Goal: Task Accomplishment & Management: Complete application form

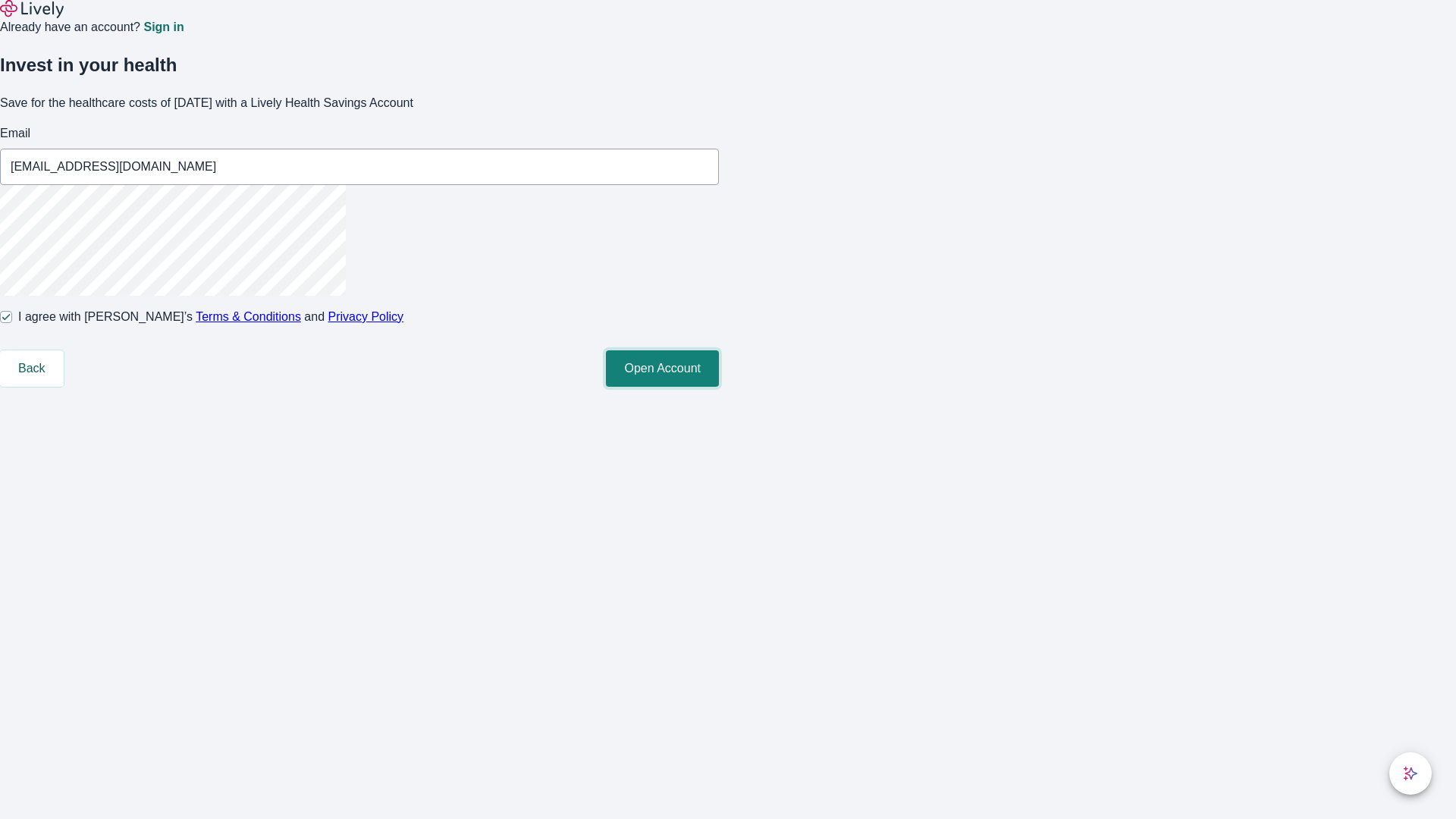
click at [719, 386] on button "Open Account" at bounding box center [662, 369] width 113 height 37
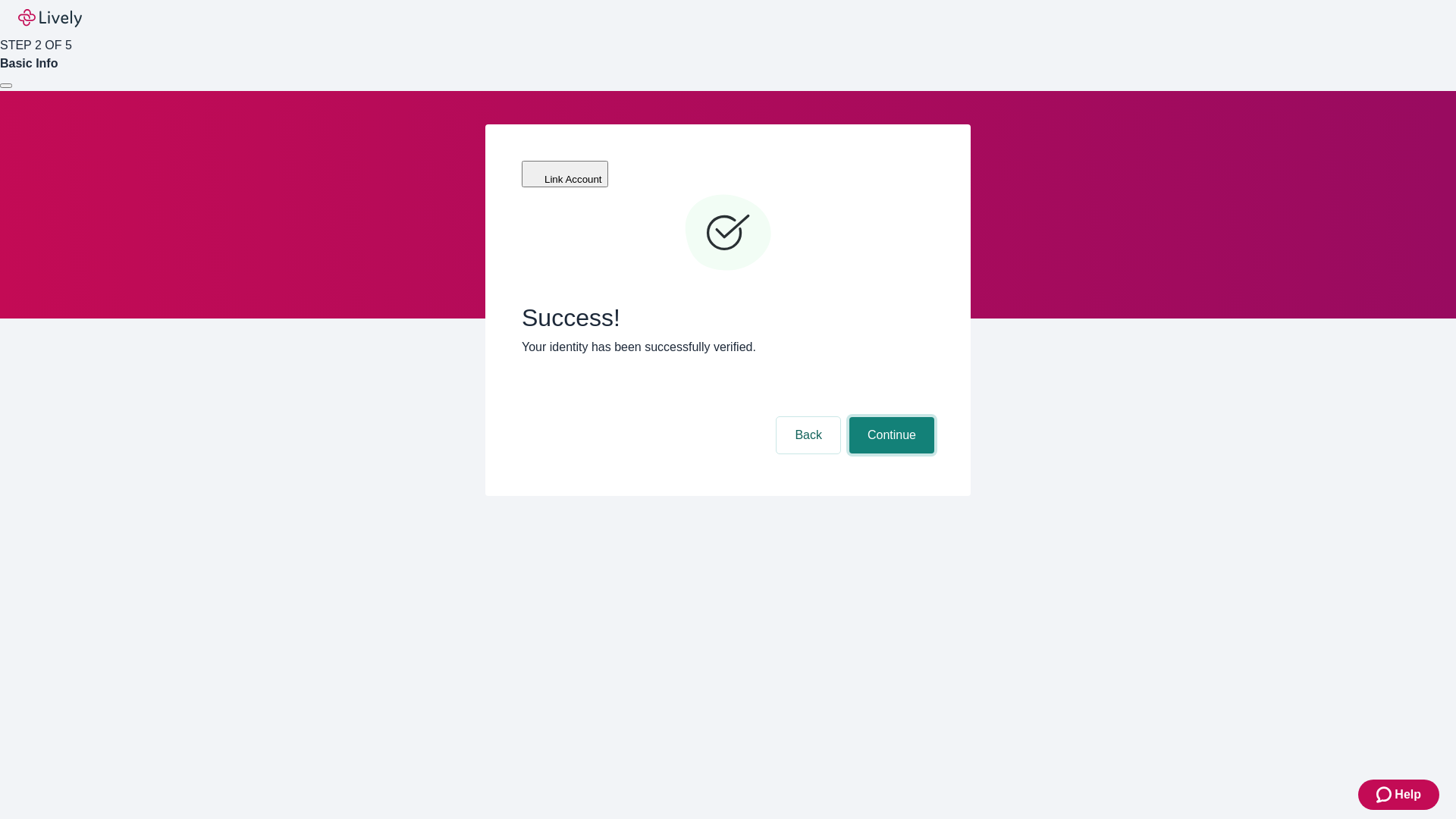
click at [890, 417] on button "Continue" at bounding box center [891, 436] width 85 height 37
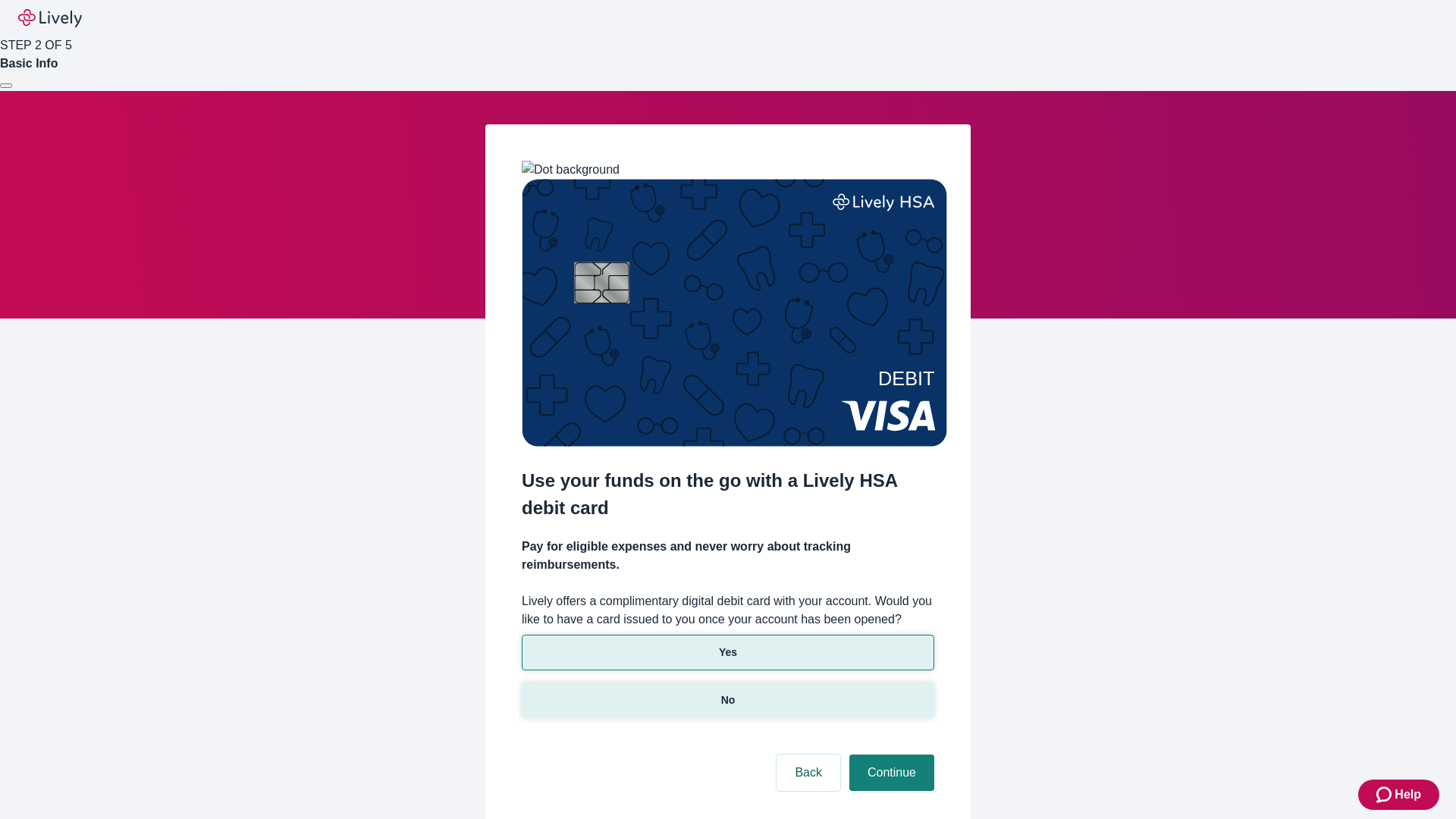
click at [728, 693] on p "No" at bounding box center [728, 701] width 14 height 16
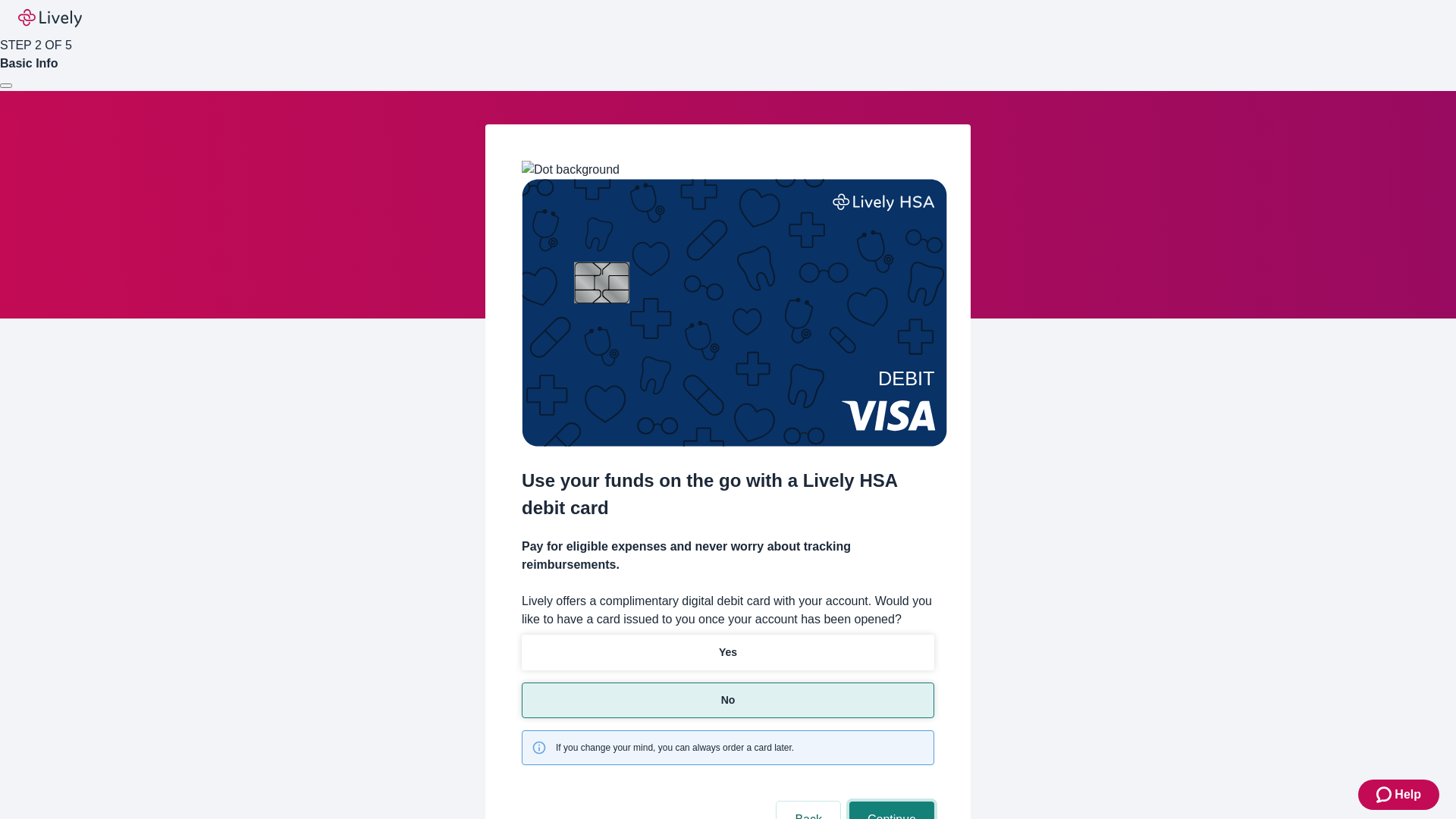
click at [890, 802] on button "Continue" at bounding box center [891, 820] width 85 height 37
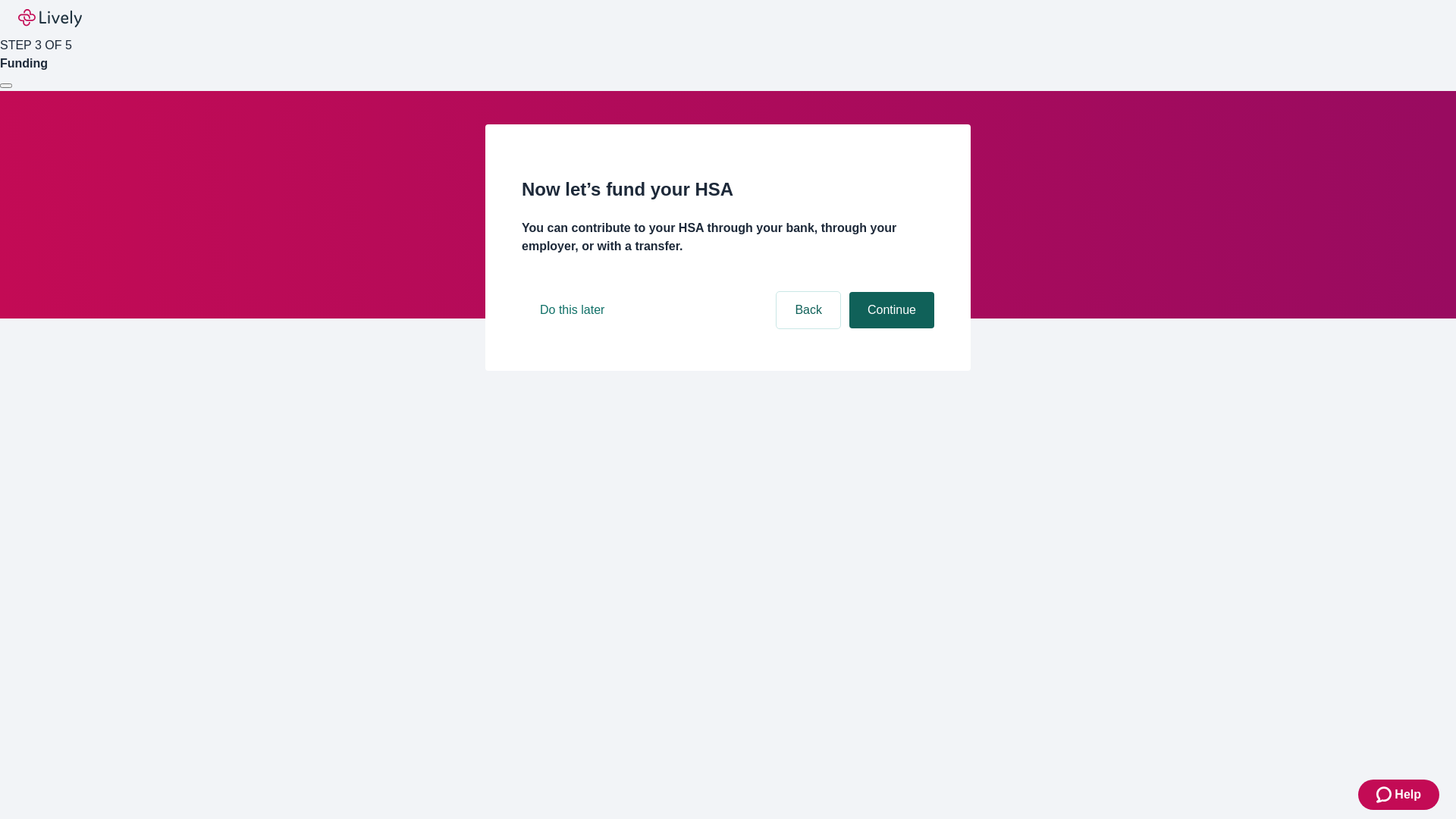
click at [890, 328] on button "Continue" at bounding box center [891, 310] width 85 height 37
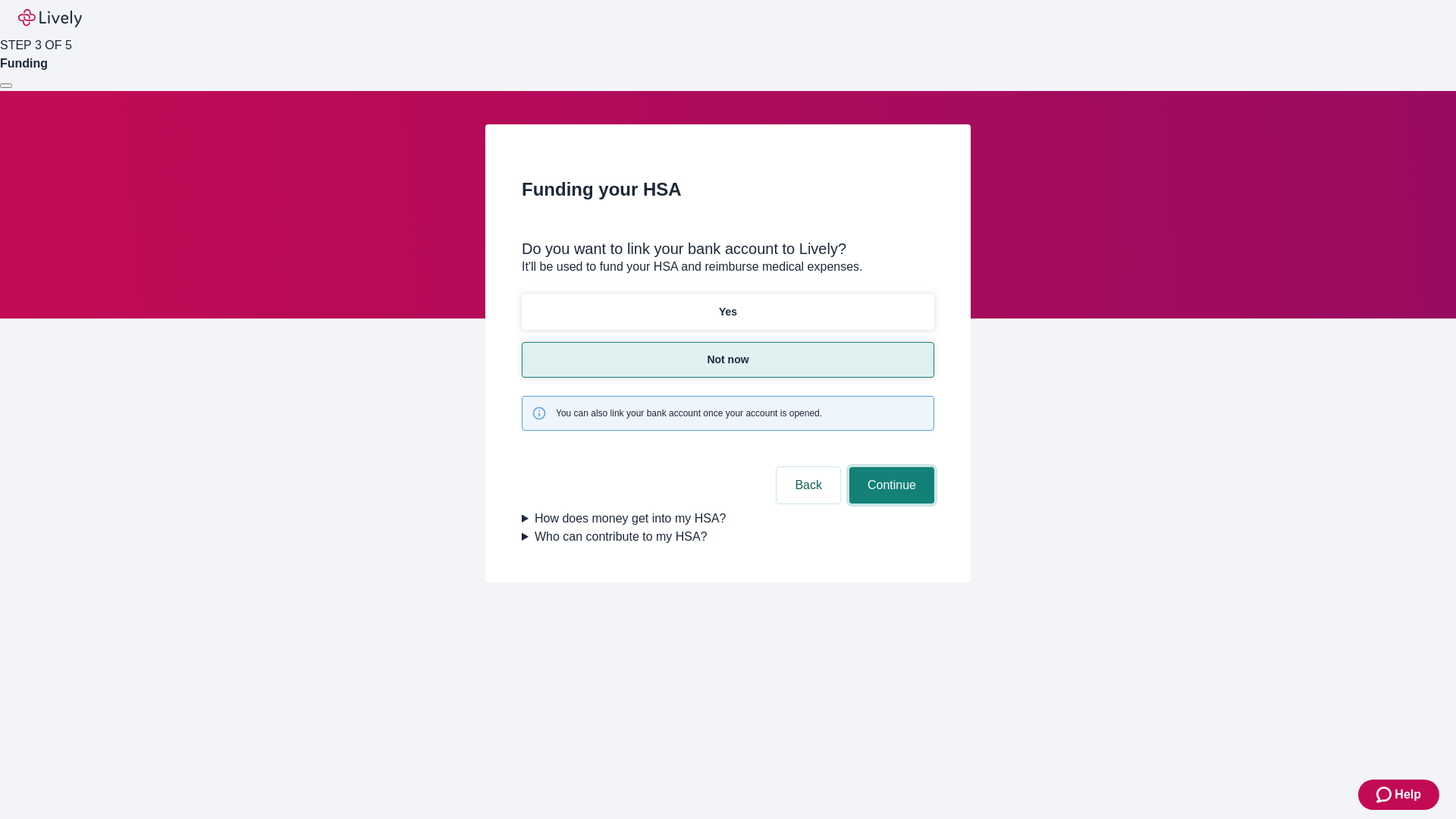
click at [890, 468] on button "Continue" at bounding box center [891, 486] width 85 height 37
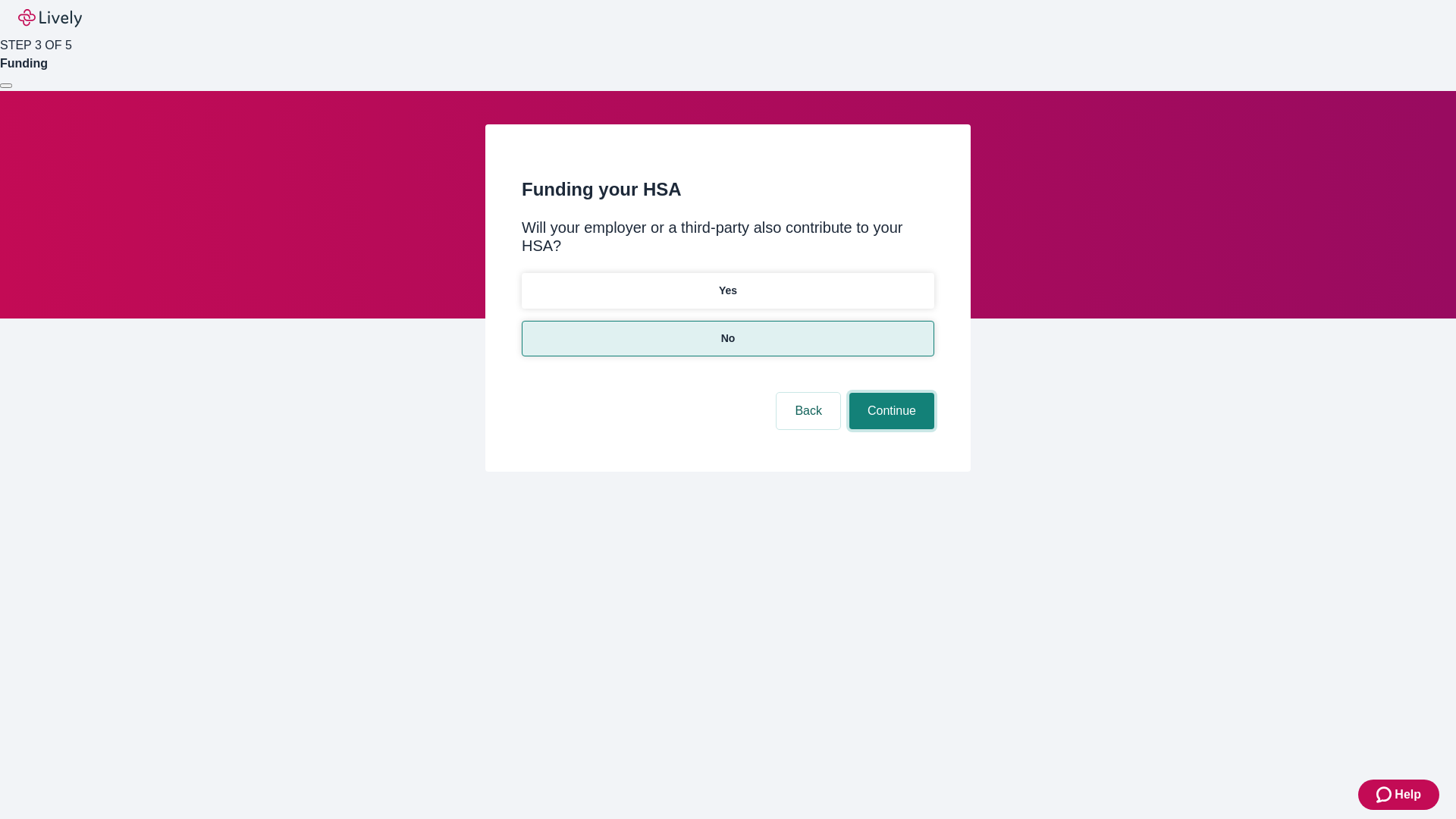
click at [890, 393] on button "Continue" at bounding box center [891, 411] width 85 height 37
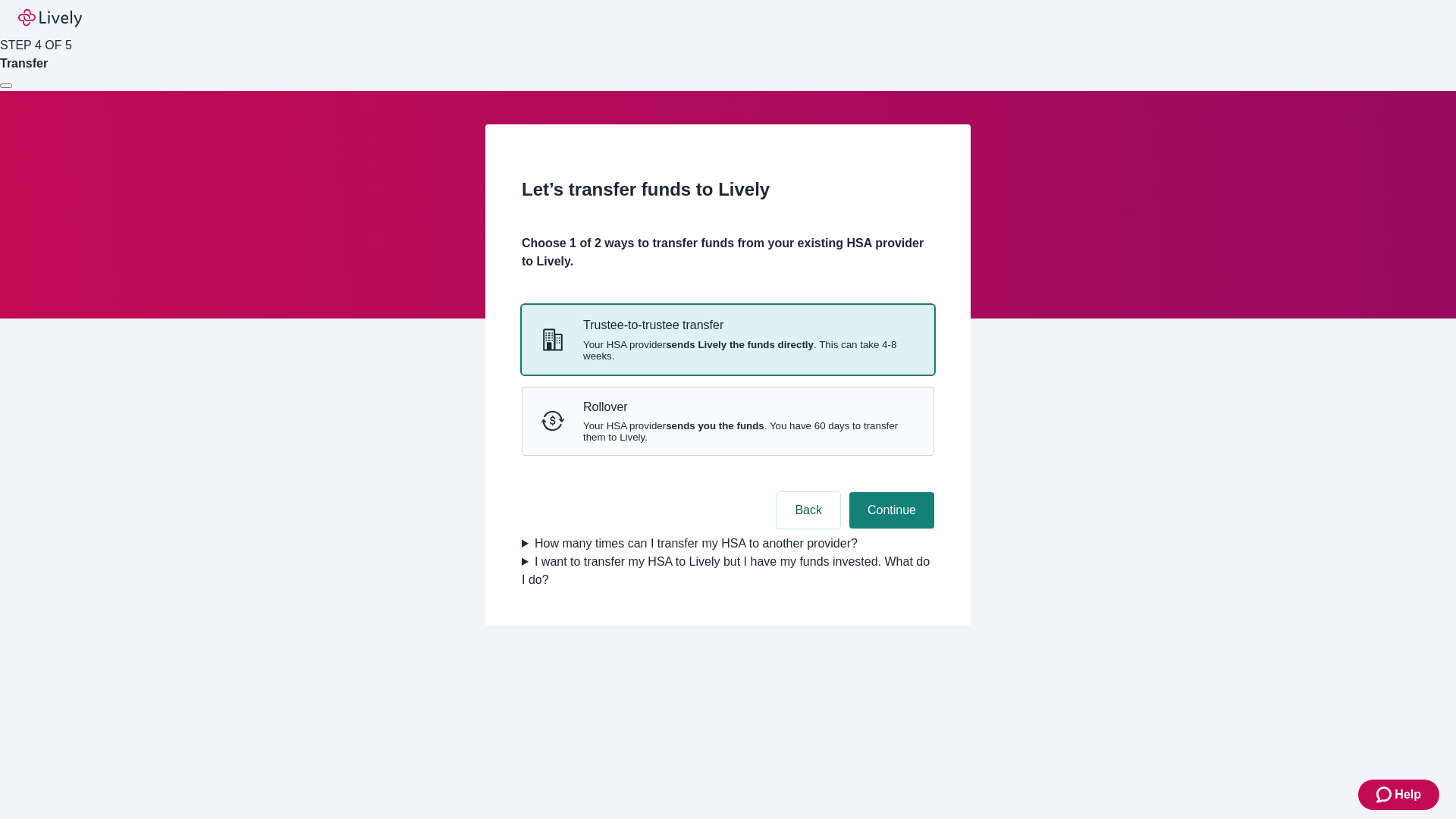
click at [728, 351] on strong "sends Lively the funds directly" at bounding box center [740, 344] width 148 height 11
click at [890, 529] on button "Continue" at bounding box center [891, 510] width 85 height 37
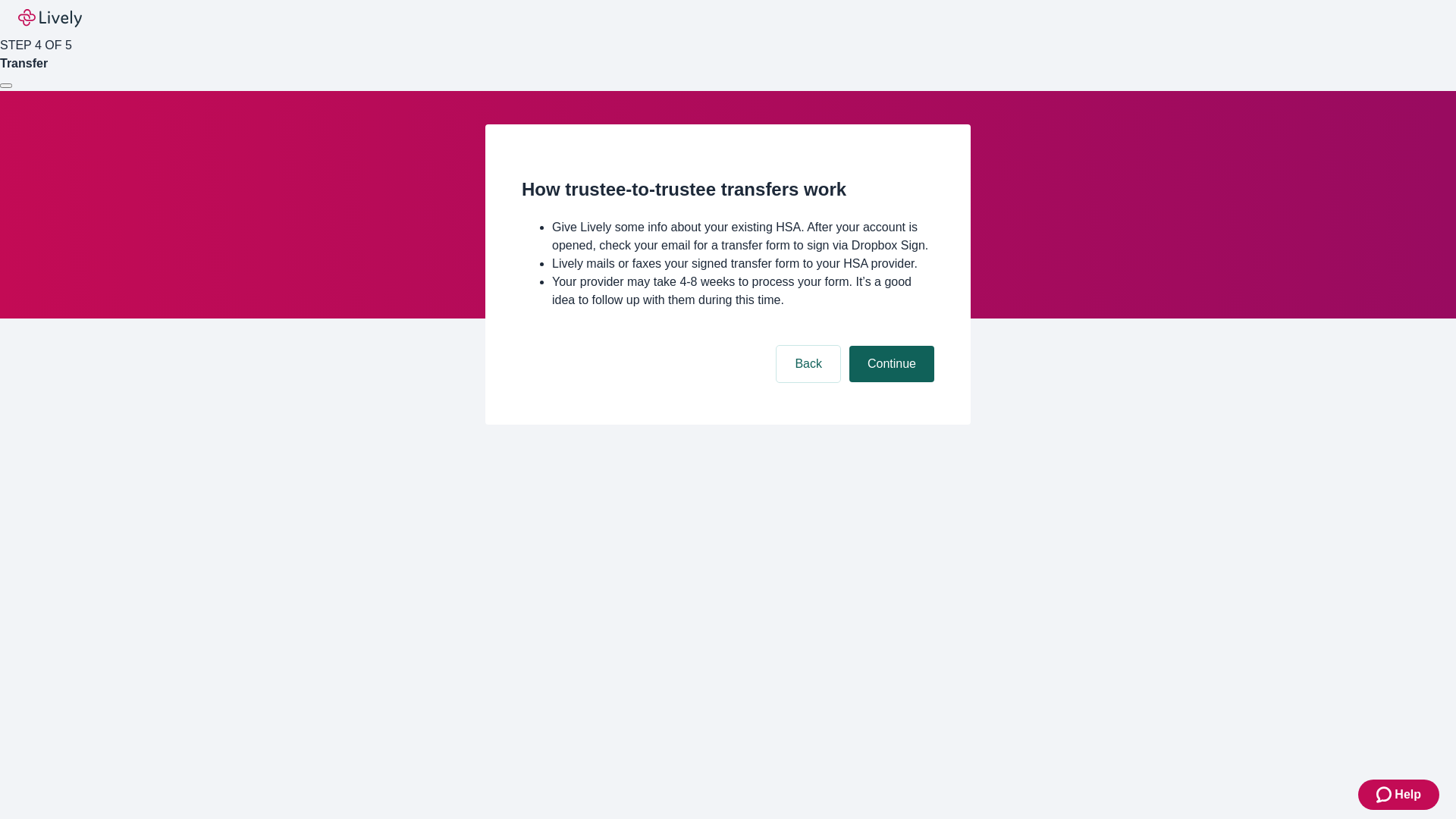
click at [890, 382] on button "Continue" at bounding box center [891, 364] width 85 height 37
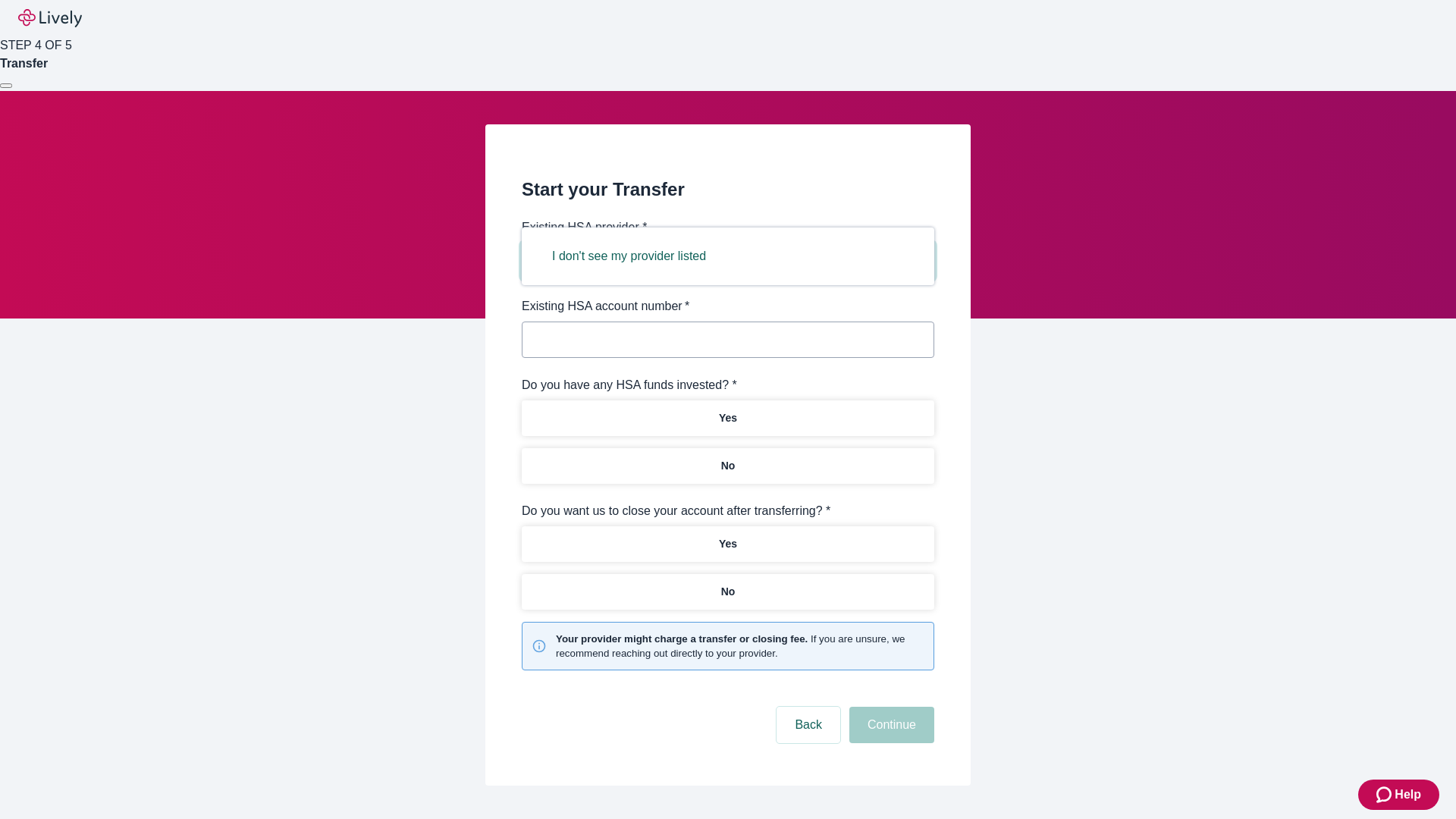
click at [634, 256] on button "I don't see my provider listed" at bounding box center [629, 257] width 190 height 37
type input "Other"
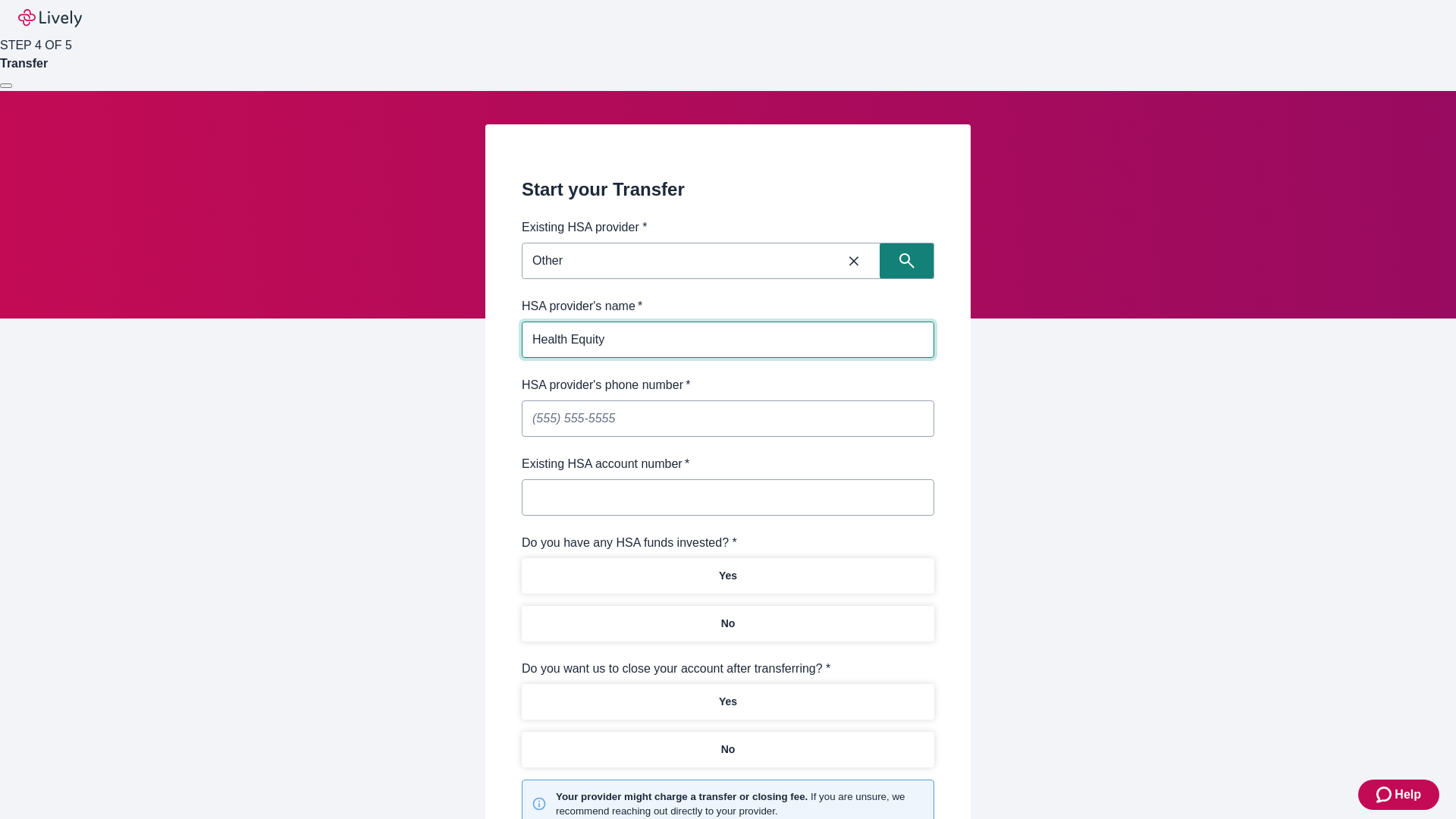
type input "Health Equity"
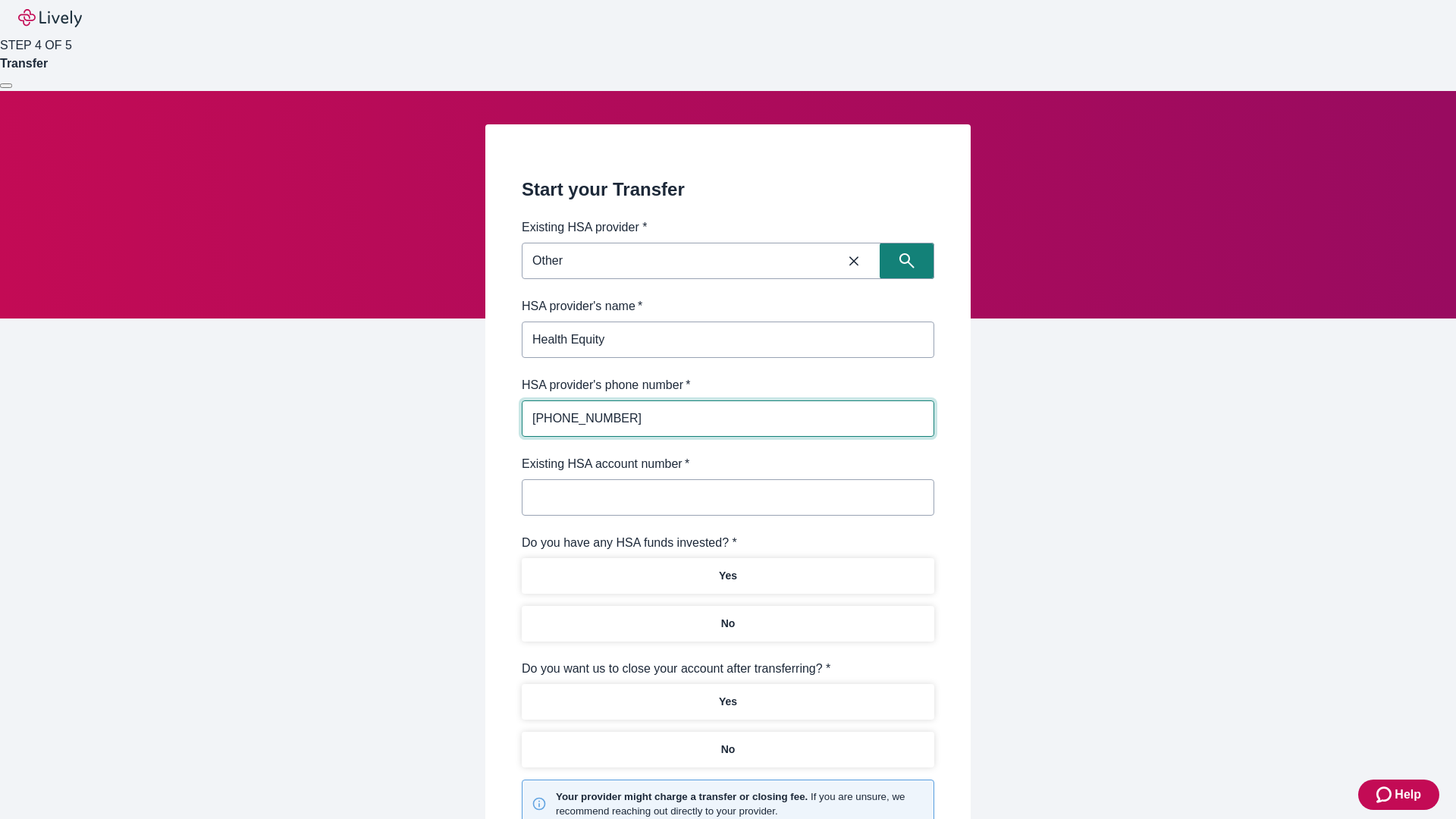
type input "(434) 343-4344"
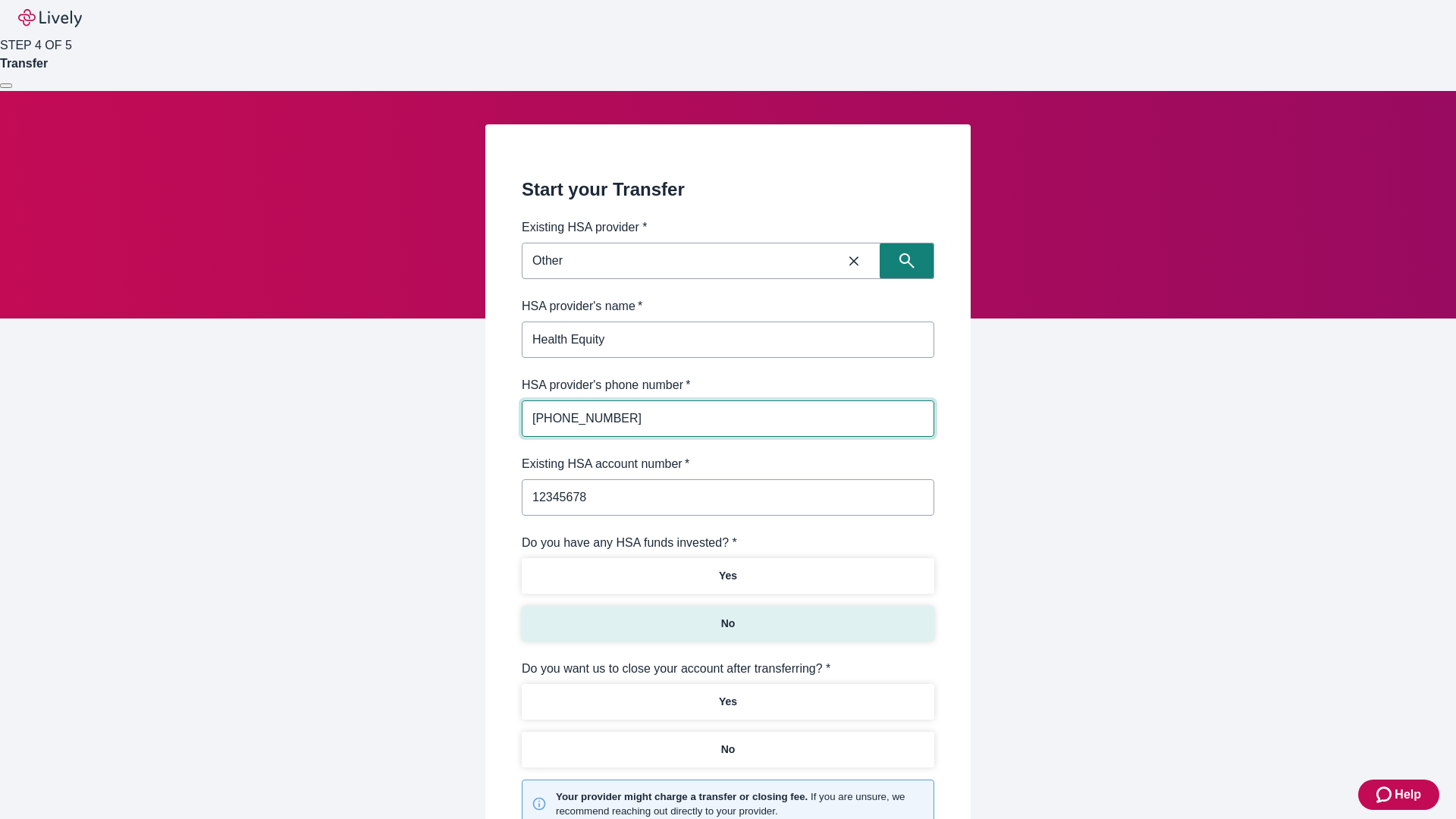
type input "12345678"
click at [728, 616] on p "No" at bounding box center [728, 624] width 14 height 16
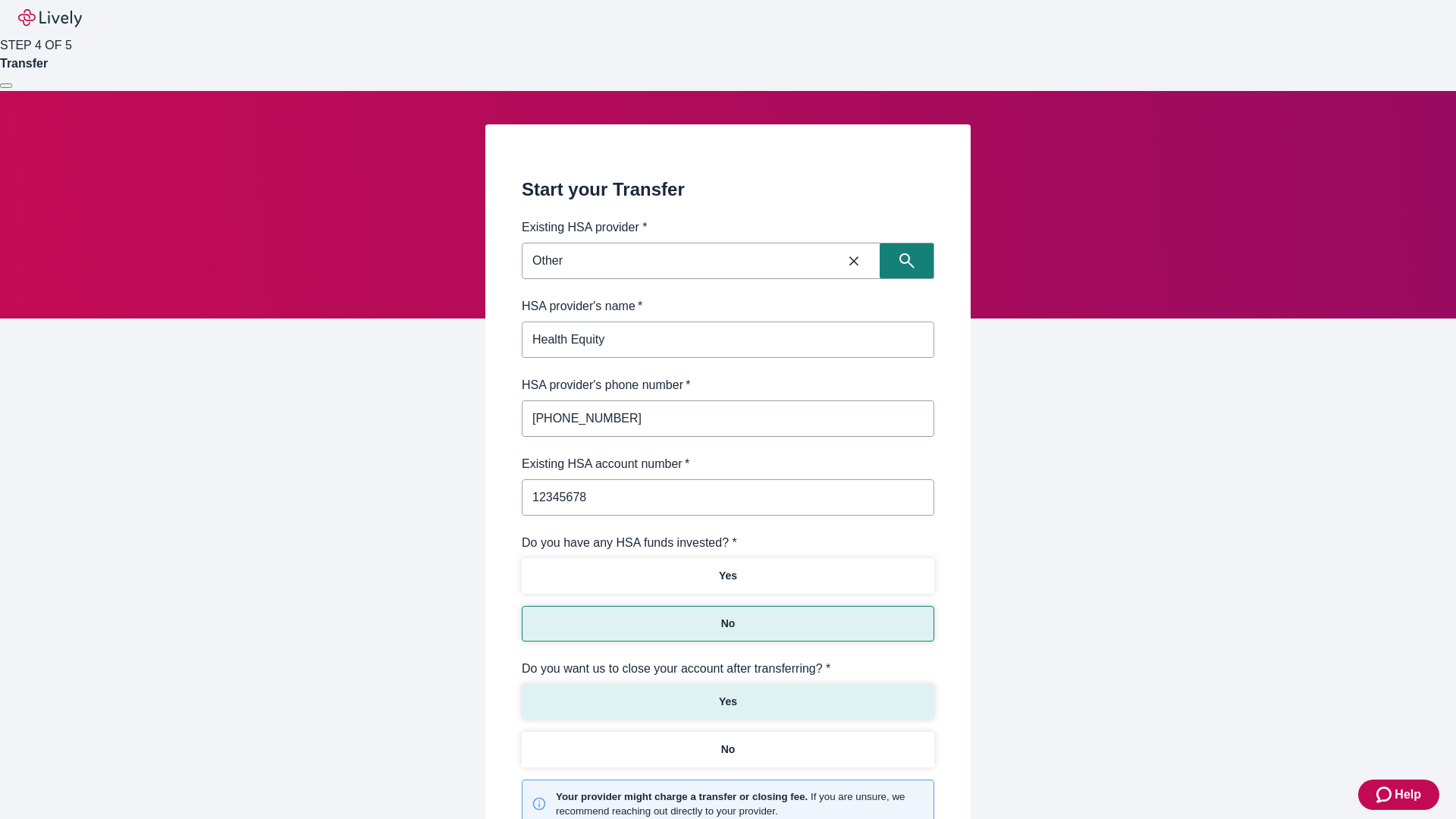
click at [728, 694] on p "Yes" at bounding box center [728, 702] width 18 height 16
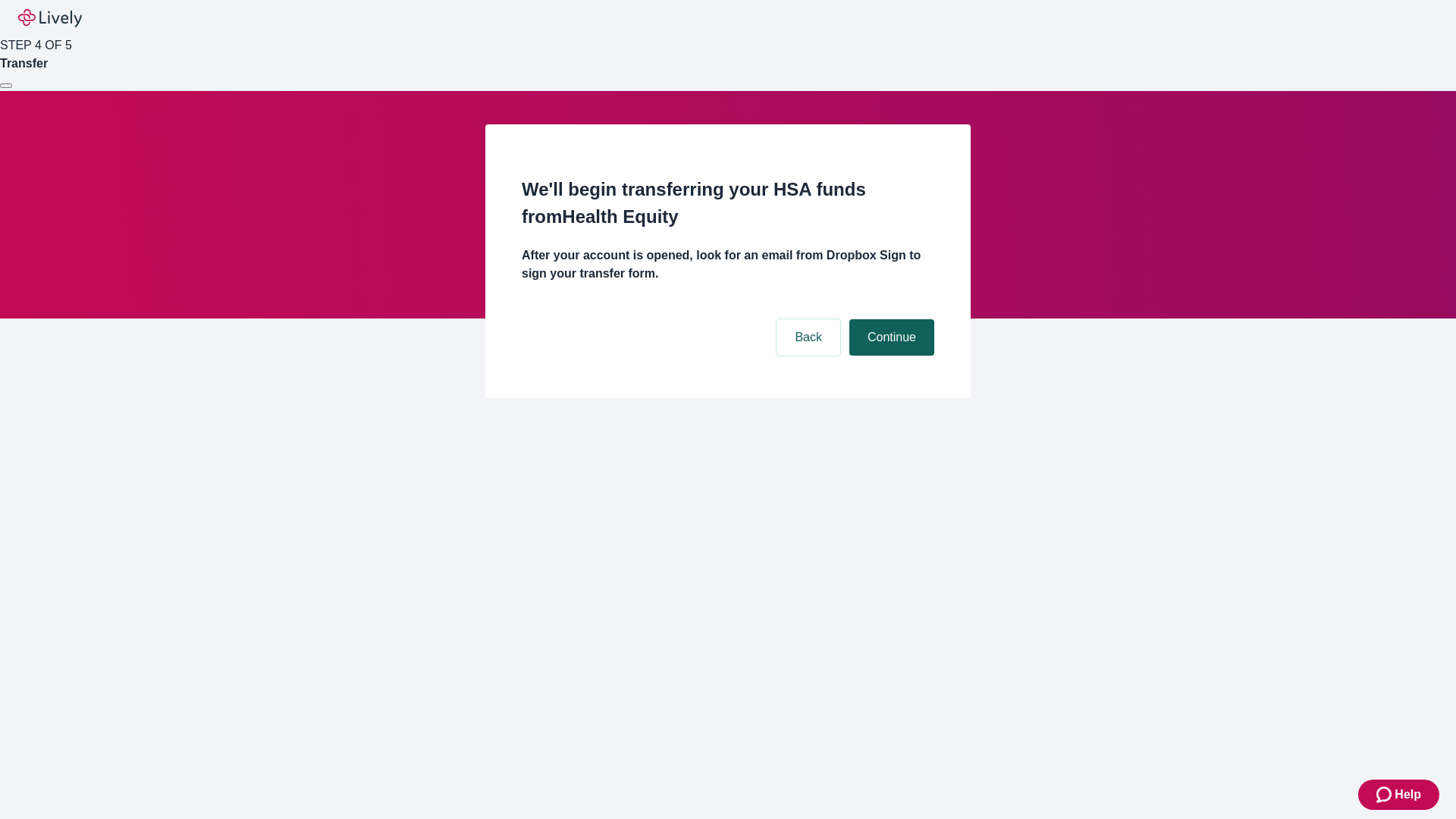
click at [890, 320] on button "Continue" at bounding box center [891, 338] width 85 height 37
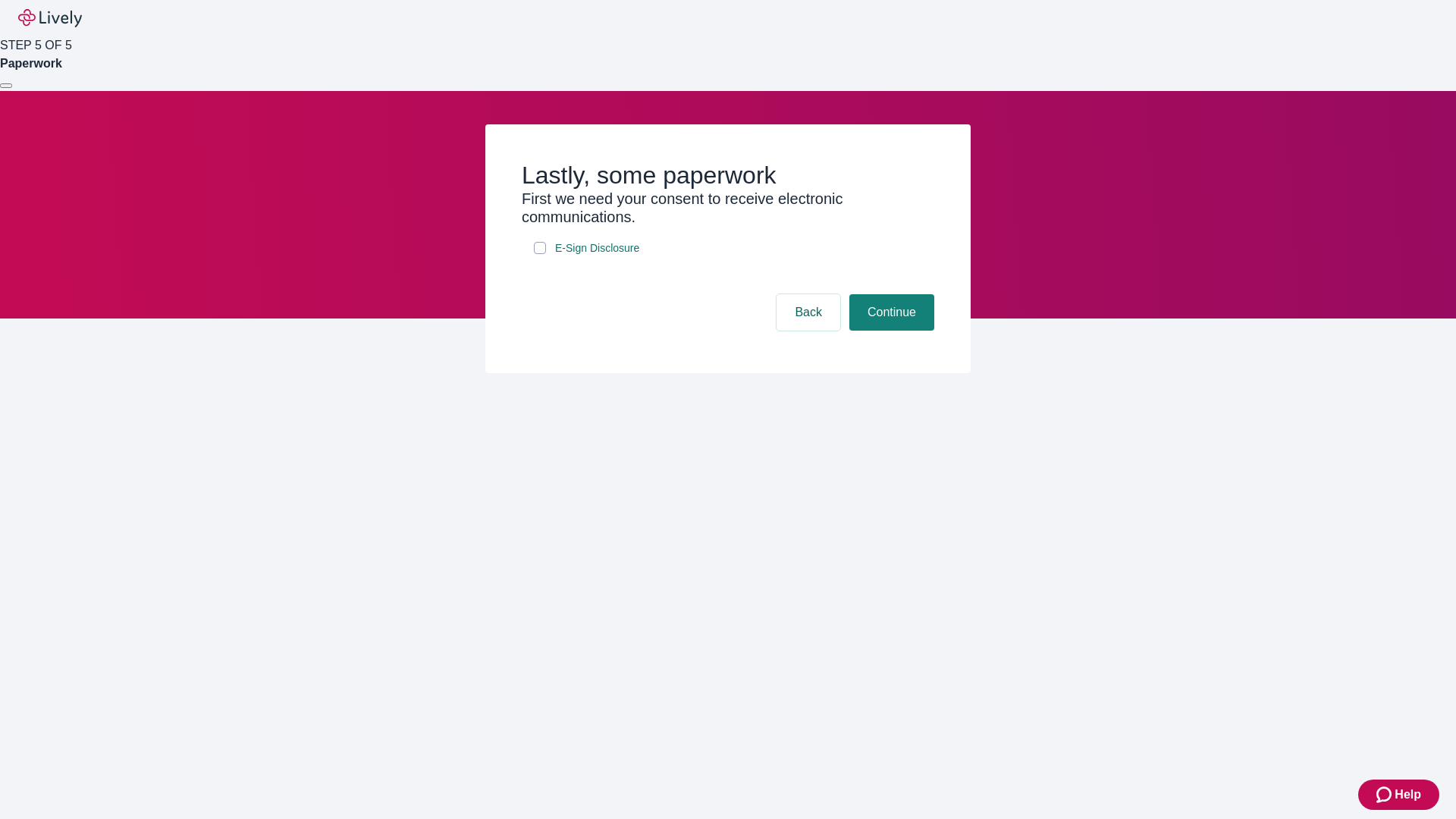
click at [540, 254] on input "E-Sign Disclosure" at bounding box center [540, 247] width 12 height 12
checkbox input "true"
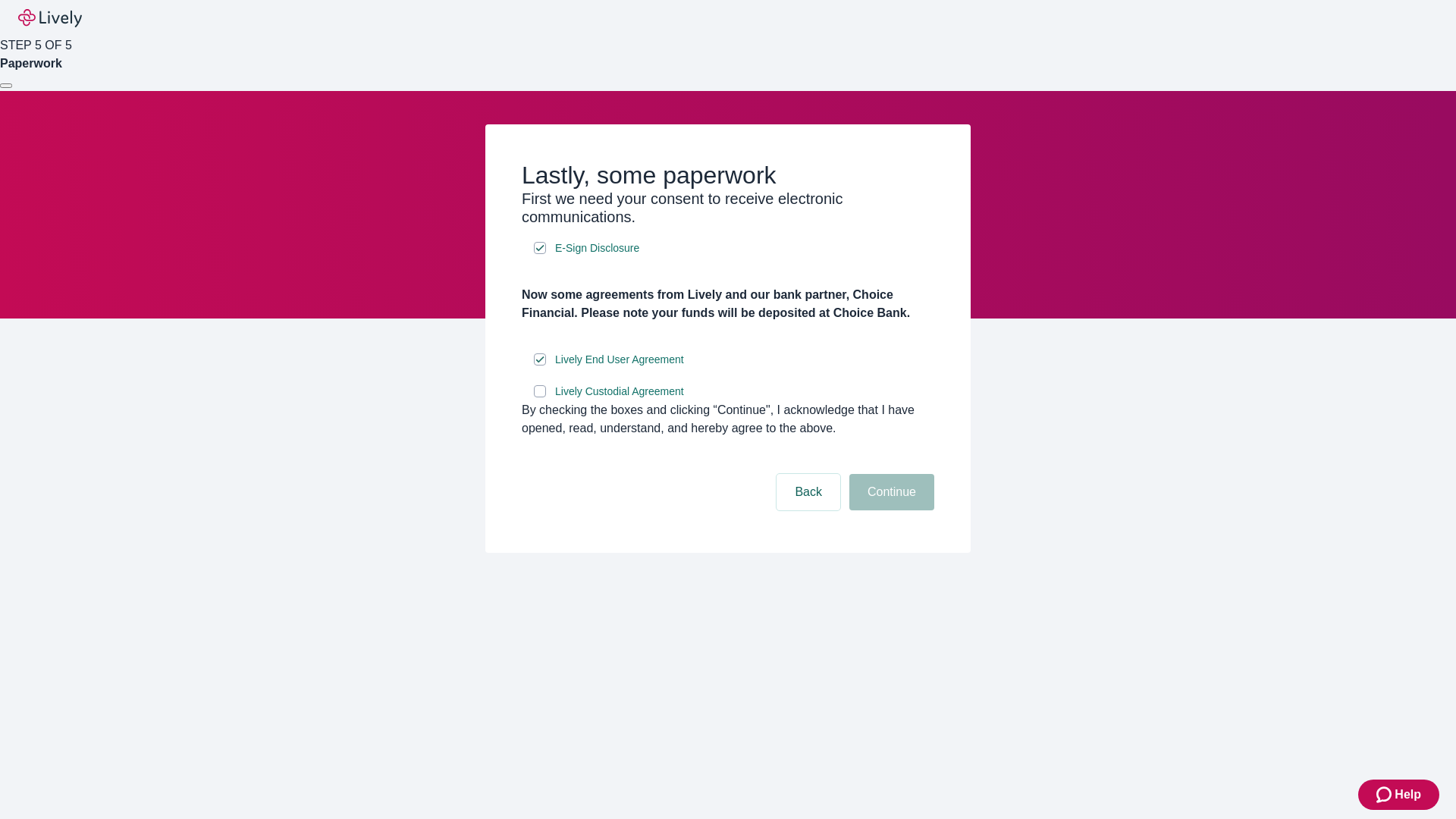
click at [540, 398] on input "Lively Custodial Agreement" at bounding box center [540, 391] width 12 height 12
checkbox input "true"
click at [890, 510] on button "Continue" at bounding box center [891, 492] width 85 height 37
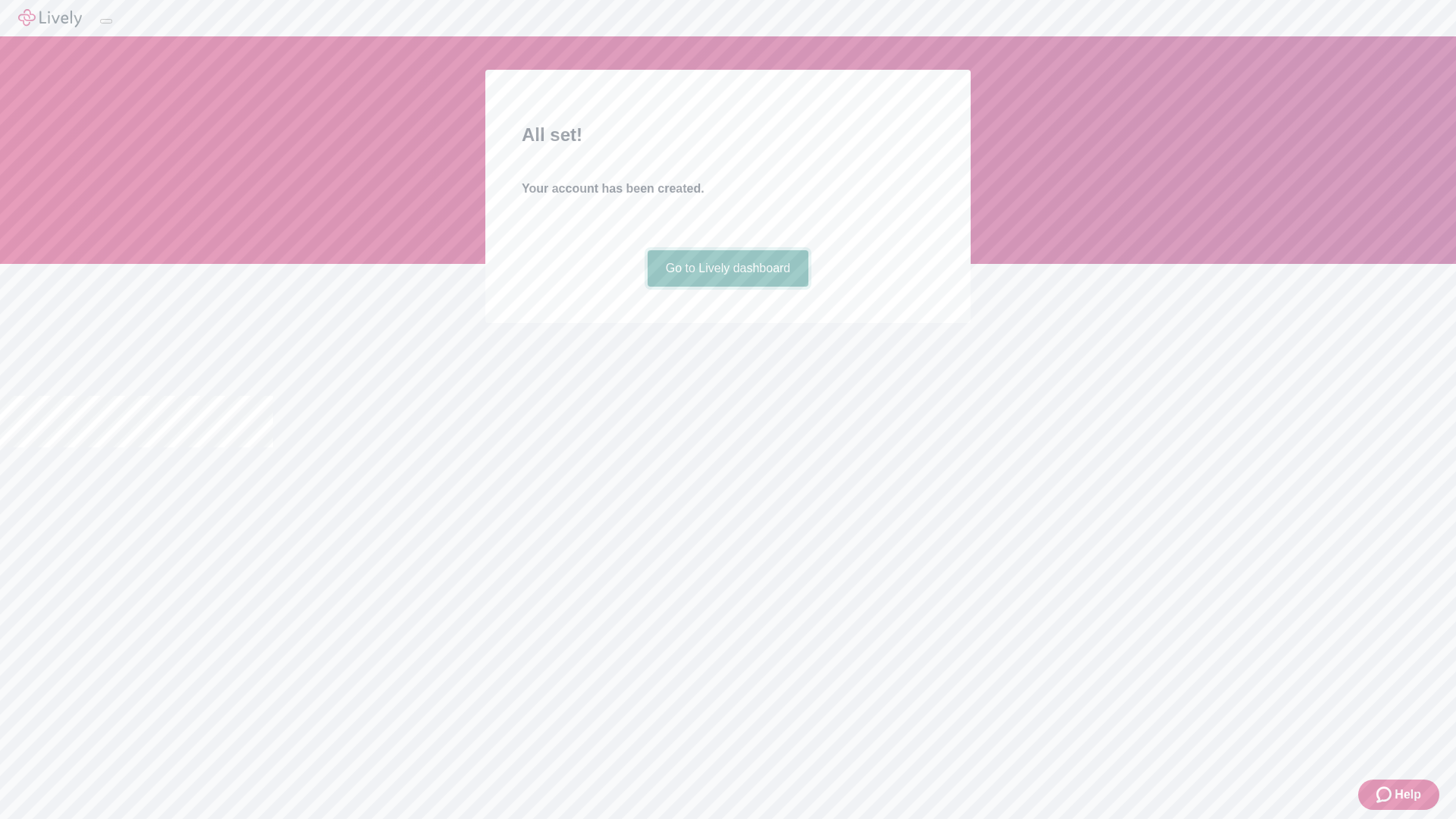
click at [728, 287] on link "Go to Lively dashboard" at bounding box center [728, 269] width 161 height 37
